Goal: Manage account settings

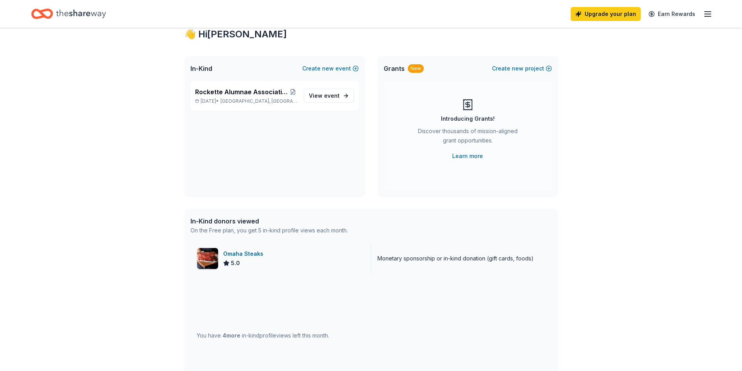
scroll to position [39, 0]
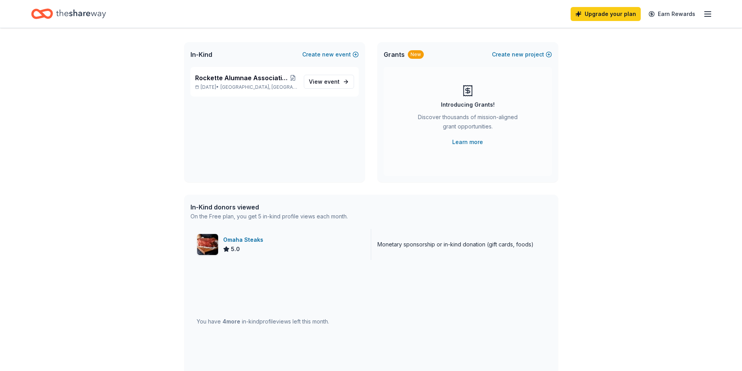
click at [252, 239] on div "Omaha Steaks" at bounding box center [244, 239] width 43 height 9
click at [707, 15] on icon "button" at bounding box center [707, 13] width 9 height 9
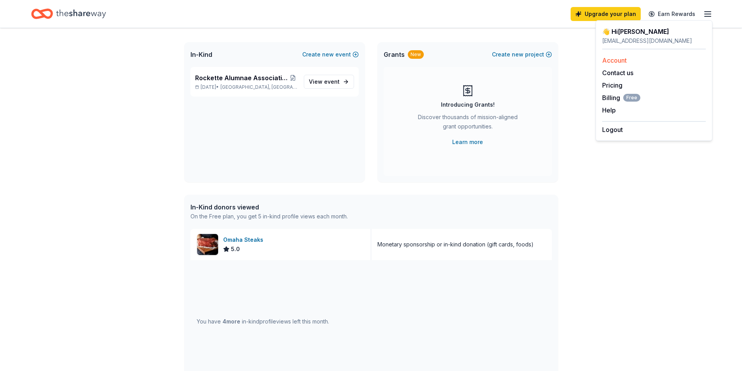
click at [615, 60] on link "Account" at bounding box center [614, 60] width 25 height 8
